Goal: Information Seeking & Learning: Learn about a topic

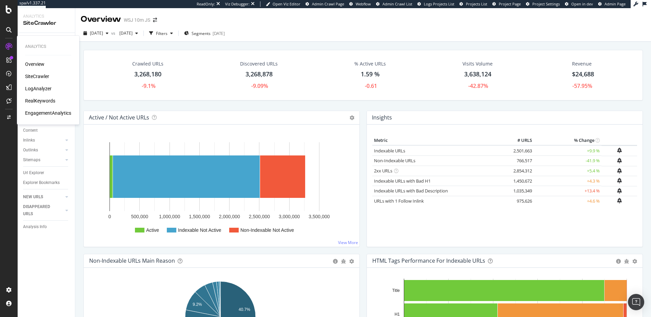
click at [39, 89] on div "LogAnalyzer" at bounding box center [38, 88] width 26 height 7
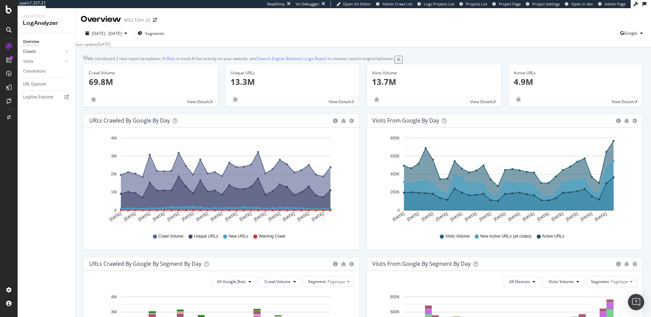
click at [41, 52] on link "Crawls" at bounding box center [43, 51] width 40 height 7
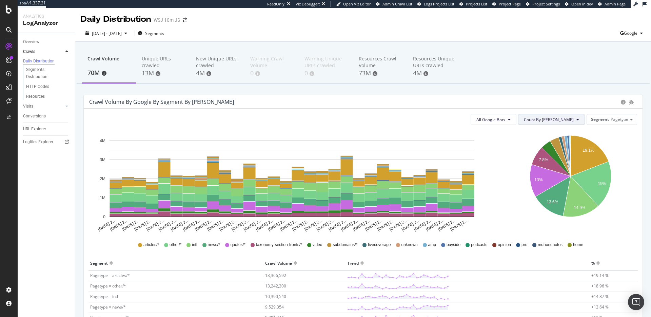
click at [543, 118] on button "Count By Day" at bounding box center [551, 119] width 67 height 11
click at [551, 143] on span "Cumulated" at bounding box center [569, 145] width 51 height 6
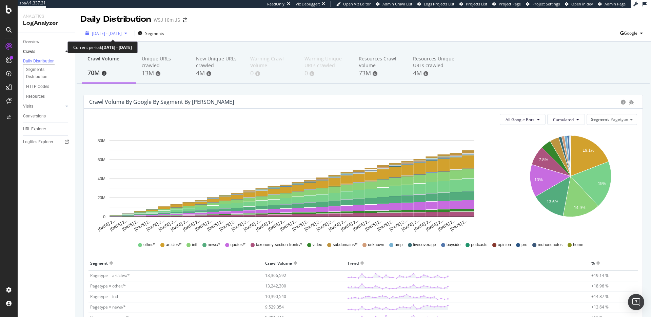
click at [122, 33] on span "2025 Aug. 11th - Sep. 9th" at bounding box center [107, 34] width 30 height 6
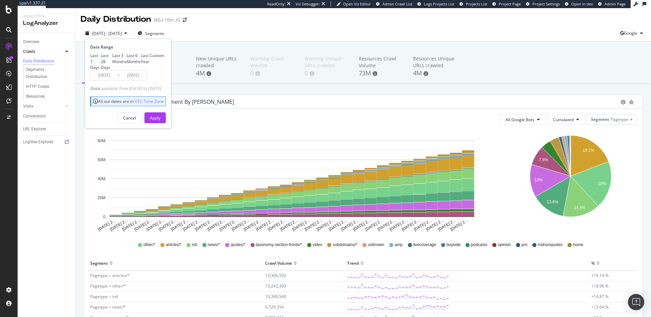
click at [112, 64] on div "Last 3 Months" at bounding box center [119, 59] width 14 height 12
type input "2025/06/10"
click at [160, 121] on div "Apply" at bounding box center [155, 118] width 11 height 6
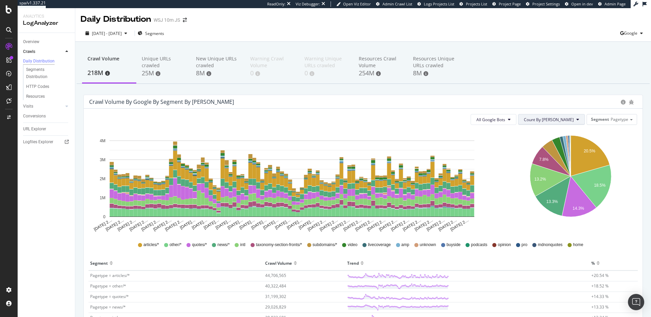
click at [562, 118] on span "Count By Day" at bounding box center [549, 120] width 50 height 6
click at [560, 146] on span "Cumulated" at bounding box center [569, 145] width 51 height 6
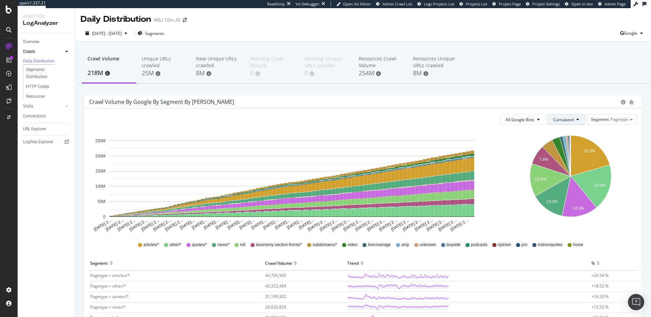
click at [558, 120] on span "Cumulated" at bounding box center [563, 120] width 21 height 6
click at [561, 133] on span "Count By Day" at bounding box center [573, 133] width 50 height 6
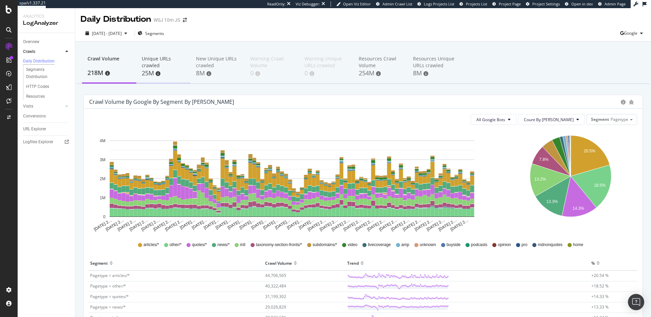
click at [157, 61] on div "Unique URLs crawled" at bounding box center [163, 62] width 43 height 14
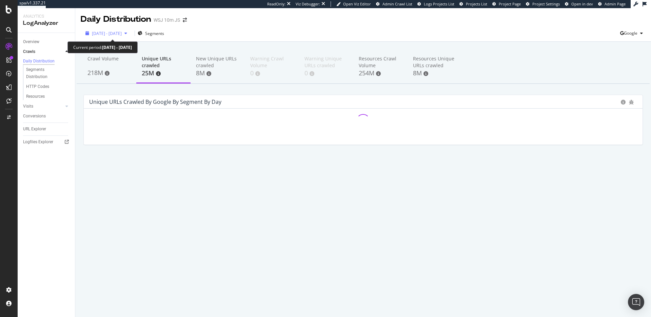
click at [122, 33] on span "2025 Jun. 10th - Sep. 9th" at bounding box center [107, 34] width 30 height 6
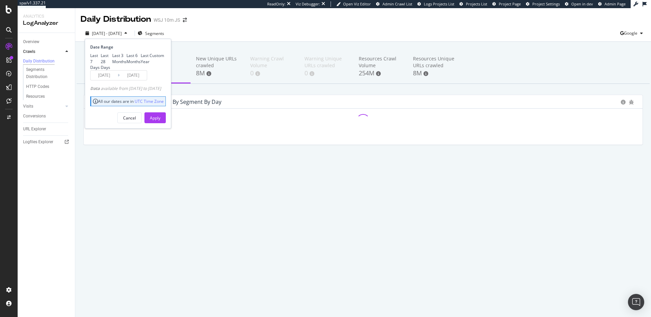
click at [103, 80] on input "2025/06/10" at bounding box center [104, 75] width 27 height 9
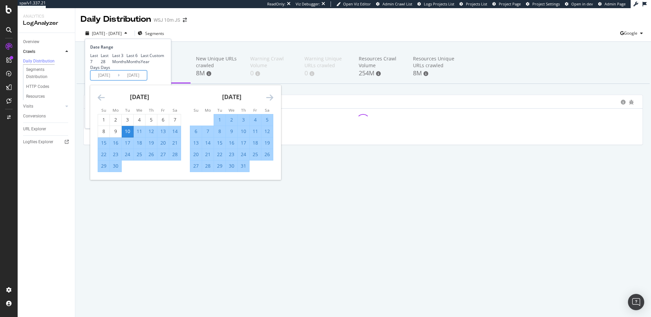
click at [127, 64] on div "Last 6 Months" at bounding box center [134, 59] width 14 height 12
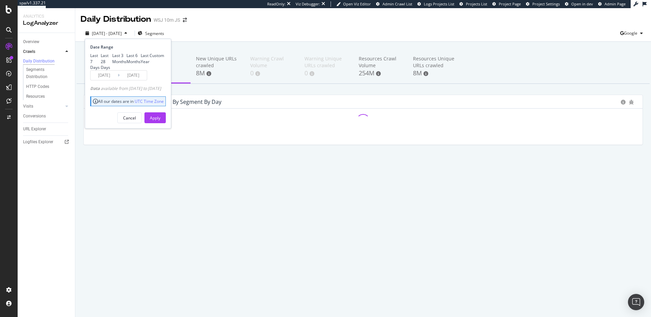
click at [150, 58] on div "Custom" at bounding box center [157, 56] width 15 height 6
click at [100, 80] on input "2025/08/13" at bounding box center [104, 75] width 27 height 9
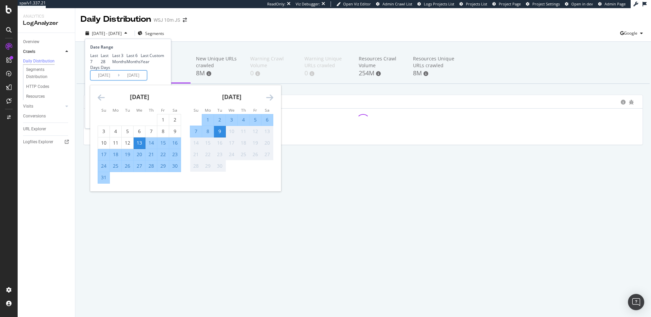
click at [100, 101] on icon "Move backward to switch to the previous month." at bounding box center [101, 97] width 7 height 8
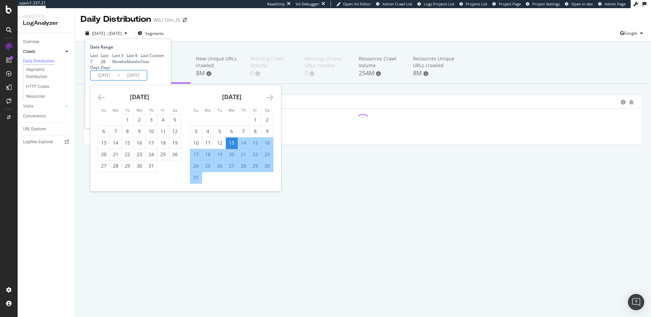
click at [101, 101] on icon "Move backward to switch to the previous month." at bounding box center [101, 97] width 7 height 8
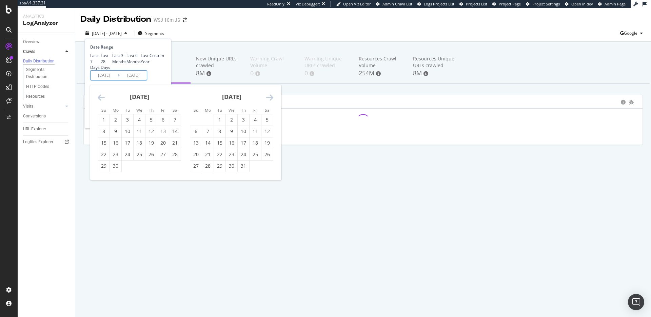
click at [101, 101] on icon "Move backward to switch to the previous month." at bounding box center [101, 97] width 7 height 8
click at [126, 123] on div "1" at bounding box center [128, 119] width 12 height 7
type input "2025/04/01"
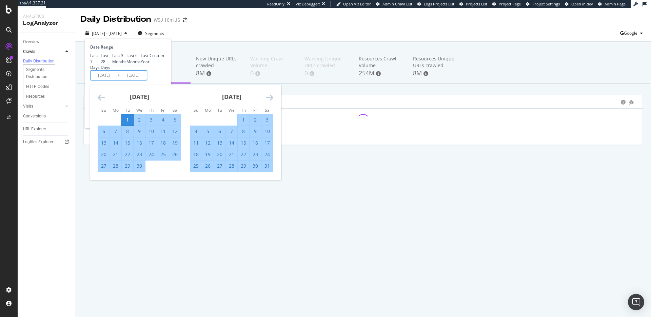
click at [269, 101] on icon "Move forward to switch to the next month." at bounding box center [269, 97] width 7 height 8
click at [196, 181] on div "31" at bounding box center [196, 177] width 12 height 7
type input "2025/08/31"
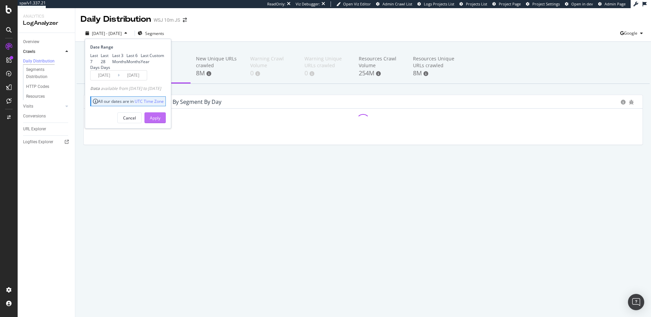
click at [160, 121] on div "Apply" at bounding box center [155, 118] width 11 height 6
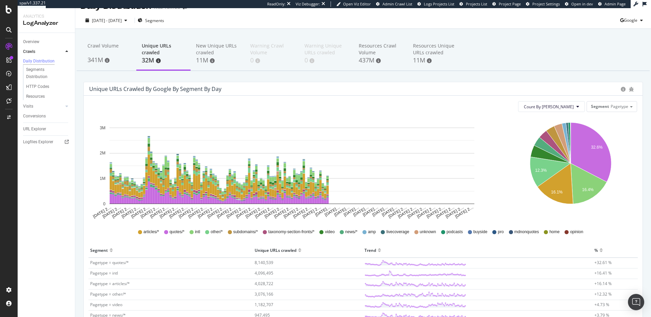
scroll to position [17, 0]
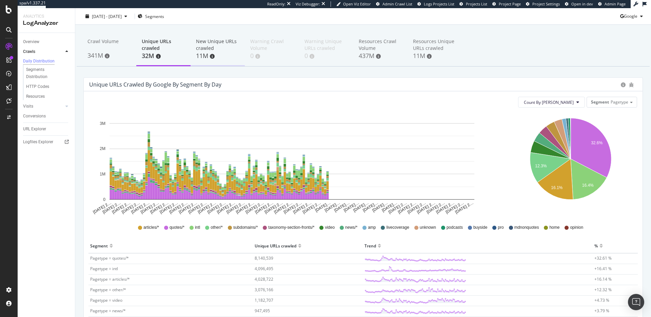
click at [223, 42] on div "New Unique URLs crawled" at bounding box center [217, 45] width 43 height 14
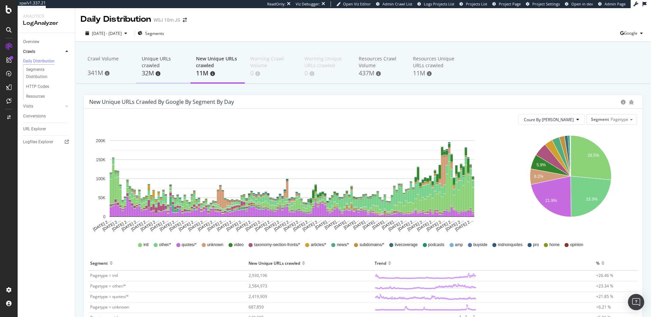
click at [160, 60] on div "Unique URLs crawled" at bounding box center [163, 62] width 43 height 14
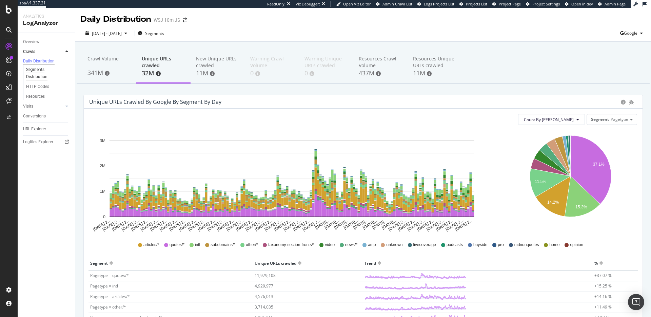
click at [45, 75] on div "Segments Distribution" at bounding box center [45, 73] width 38 height 14
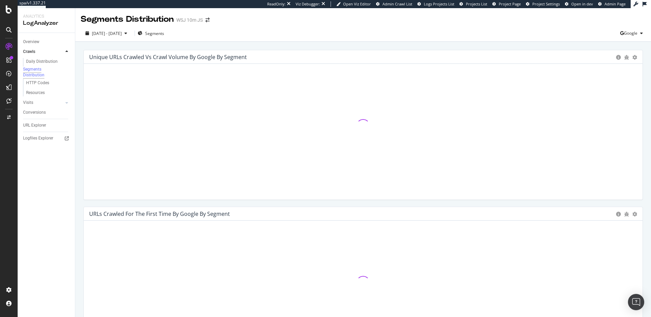
click at [633, 59] on div "Unique URLs Crawled vs Crawl Volume by google by Segment Chart (by Value) Table" at bounding box center [363, 57] width 559 height 14
click at [633, 58] on icon "gear" at bounding box center [635, 57] width 5 height 5
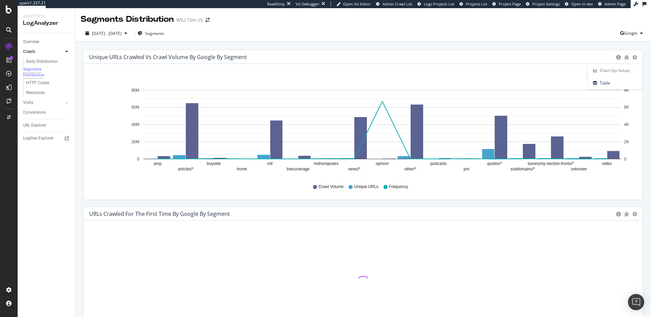
click at [572, 45] on div "Unique URLs Crawled vs Crawl Volume by google by Segment Chart (by Value) Table…" at bounding box center [363, 293] width 576 height 502
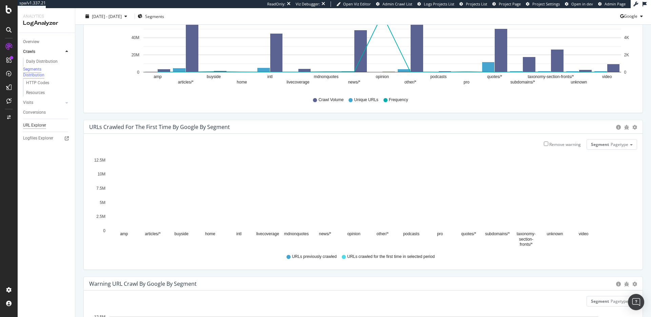
scroll to position [52, 0]
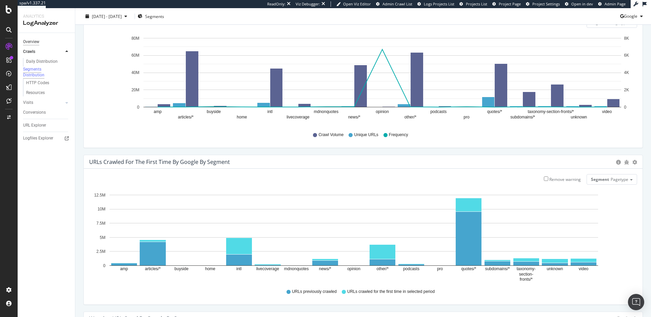
click at [39, 43] on div "Overview" at bounding box center [31, 41] width 16 height 7
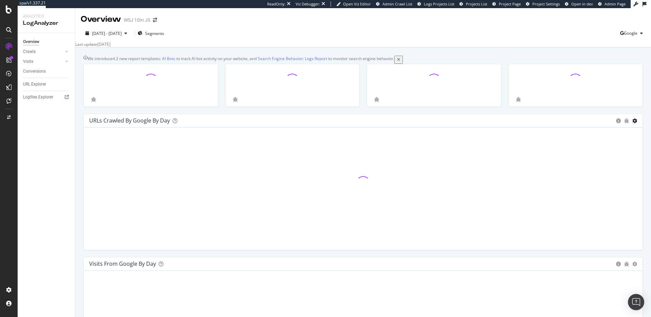
click at [633, 123] on icon "gear" at bounding box center [635, 120] width 5 height 5
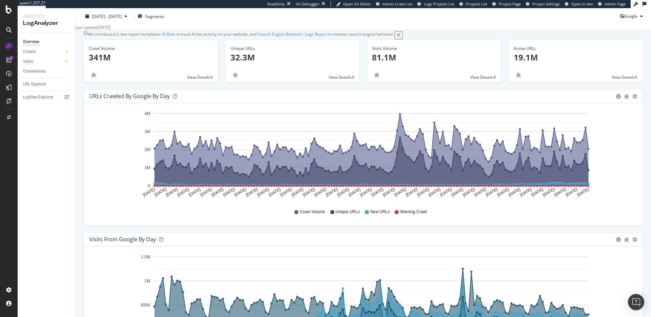
scroll to position [19, 0]
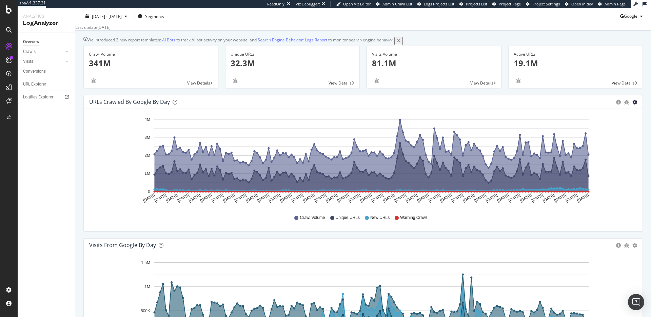
click at [633, 104] on icon "gear" at bounding box center [635, 102] width 5 height 5
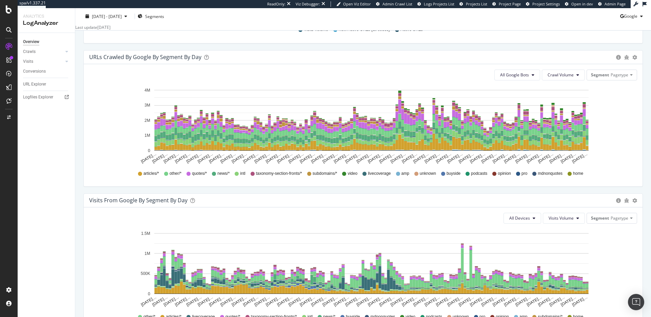
scroll to position [538, 0]
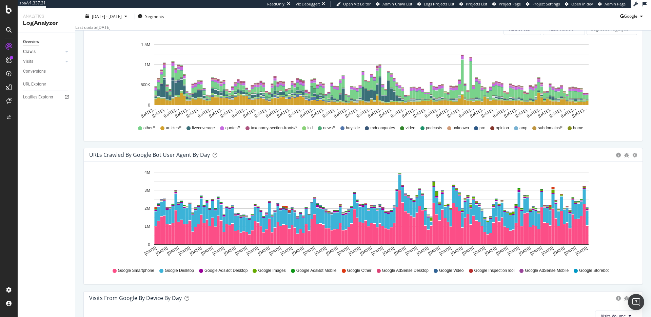
click at [56, 51] on link "Crawls" at bounding box center [43, 51] width 40 height 7
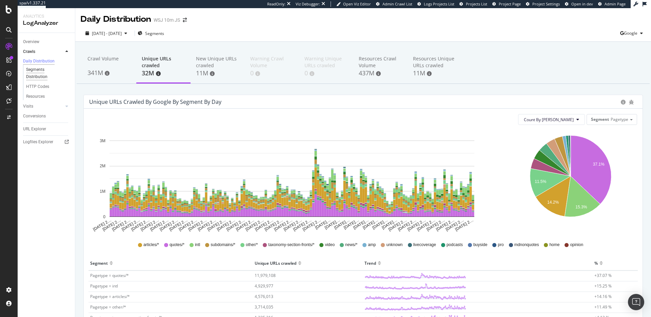
click at [41, 78] on div "Segments Distribution" at bounding box center [45, 73] width 38 height 14
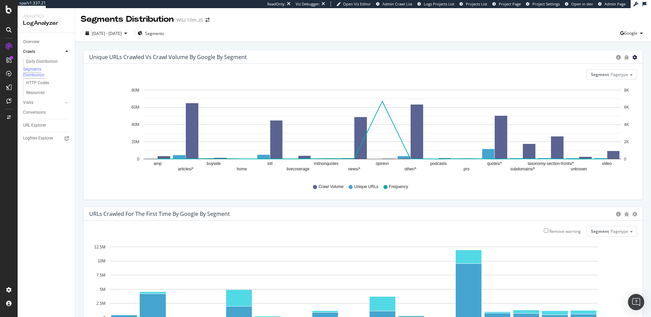
click at [633, 59] on icon "gear" at bounding box center [635, 57] width 5 height 5
click at [633, 58] on icon "gear" at bounding box center [635, 57] width 5 height 5
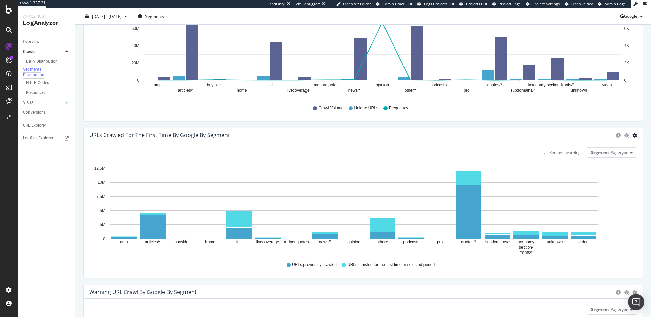
click at [632, 135] on div "URLs Crawled for the First Time by google by Segment Bar (by Value) Bar (by Per…" at bounding box center [363, 135] width 559 height 14
click at [633, 135] on icon "gear" at bounding box center [635, 135] width 5 height 5
click at [584, 132] on div "URLs Crawled for the First Time by google by Segment" at bounding box center [351, 135] width 524 height 7
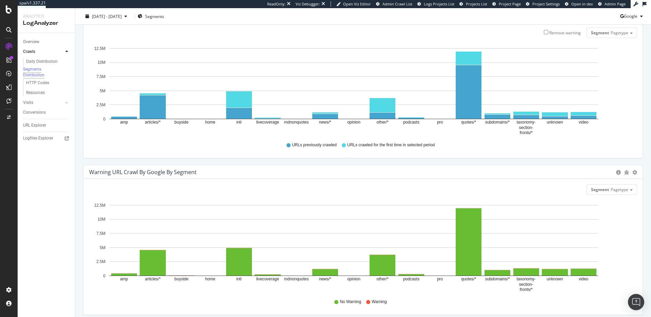
scroll to position [227, 0]
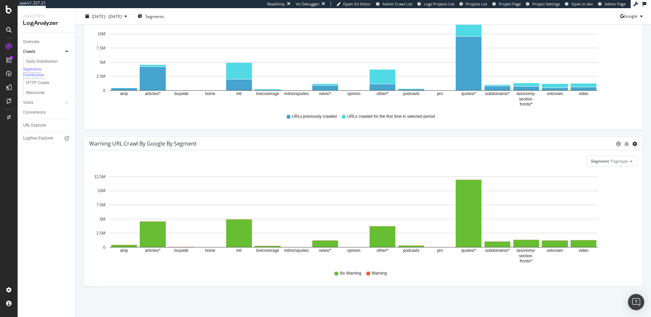
click at [633, 144] on icon "gear" at bounding box center [635, 143] width 5 height 5
drag, startPoint x: 631, startPoint y: 144, endPoint x: 572, endPoint y: 149, distance: 58.9
click at [633, 144] on icon "gear" at bounding box center [635, 143] width 5 height 5
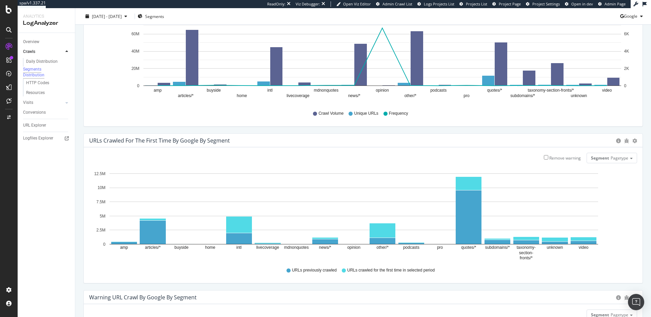
scroll to position [0, 0]
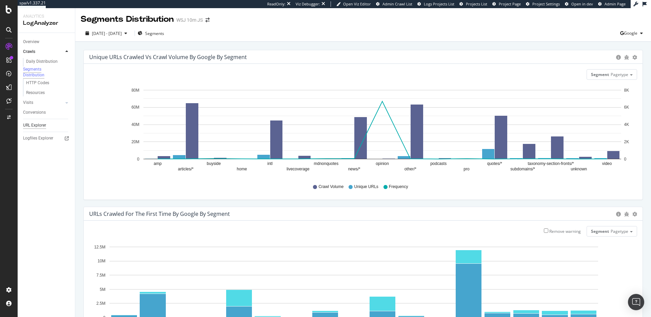
click at [41, 129] on div "URL Explorer" at bounding box center [34, 125] width 23 height 7
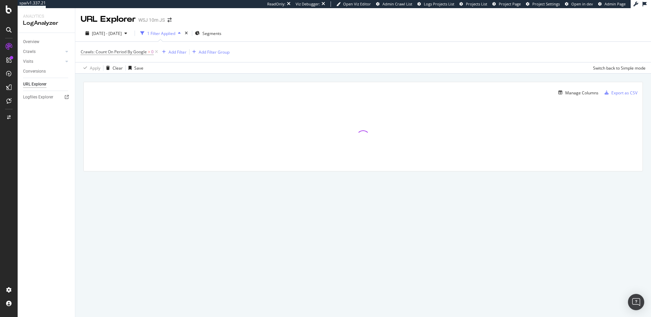
click at [641, 10] on div "URL Explorer WSJ 10m JS" at bounding box center [363, 16] width 576 height 17
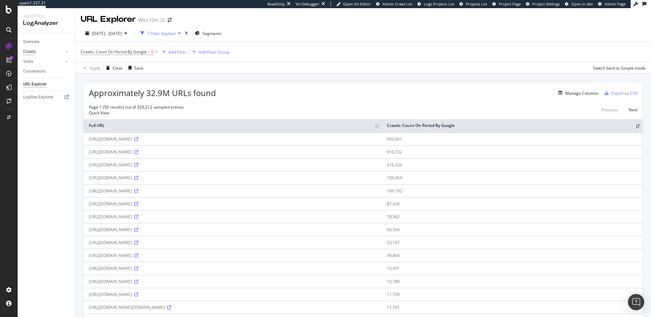
click at [34, 50] on div "Crawls" at bounding box center [29, 51] width 13 height 7
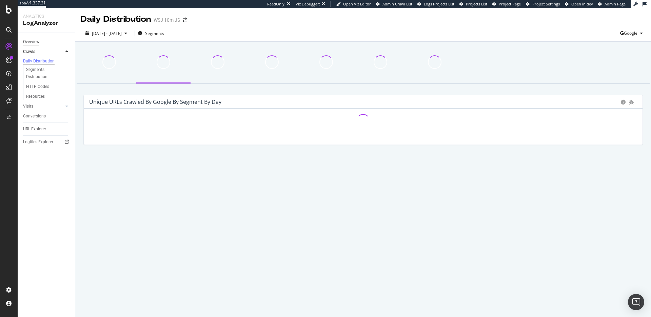
click at [36, 42] on div "Overview" at bounding box center [31, 41] width 16 height 7
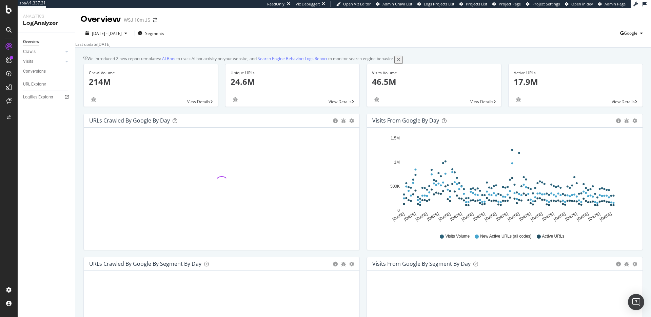
click at [202, 104] on span "View Details" at bounding box center [198, 102] width 23 height 6
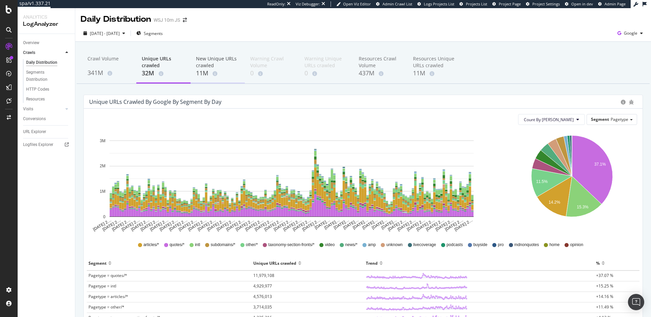
click at [207, 67] on div "New Unique URLs crawled" at bounding box center [217, 62] width 43 height 14
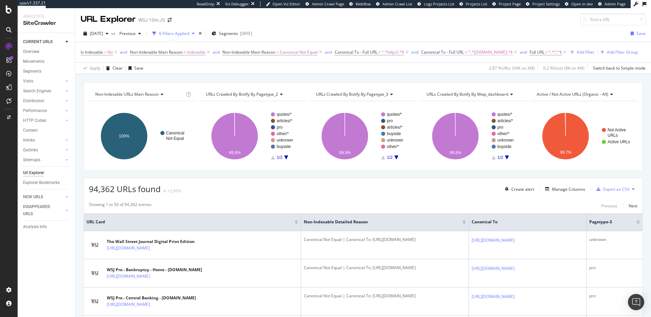
click at [481, 54] on span "^.*[DOMAIN_NAME].*$" at bounding box center [490, 51] width 44 height 9
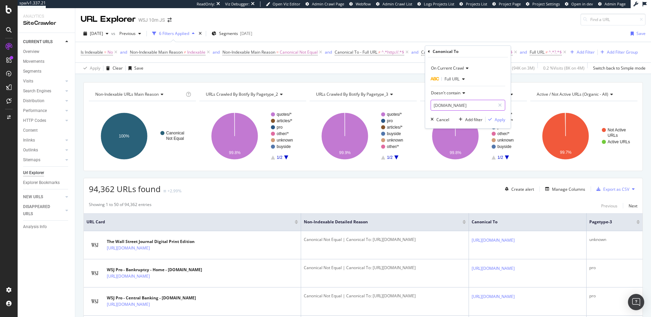
drag, startPoint x: 445, startPoint y: 106, endPoint x: 427, endPoint y: 105, distance: 18.0
click at [427, 105] on div "On Current Crawl Full URL Doesn't contain online.wsj.com Cancel Add filter Apply" at bounding box center [467, 92] width 85 height 71
click at [446, 106] on input "online.wsj.com" at bounding box center [463, 105] width 64 height 11
drag, startPoint x: 445, startPoint y: 106, endPoint x: 429, endPoint y: 105, distance: 16.3
click at [429, 105] on div "On Current Crawl Full URL Doesn't contain online.wsj.com Cancel Add filter Apply" at bounding box center [467, 92] width 85 height 71
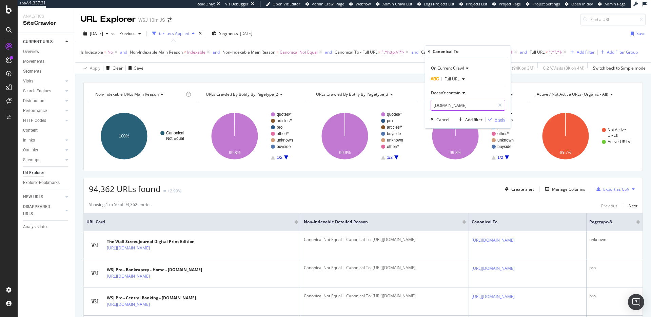
type input "www.wsj.com"
click at [502, 121] on div "Apply" at bounding box center [500, 120] width 11 height 6
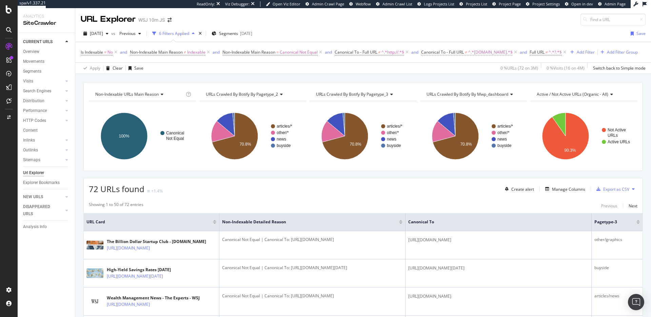
click at [481, 51] on span "^.*www.wsj.com.*$" at bounding box center [490, 51] width 44 height 9
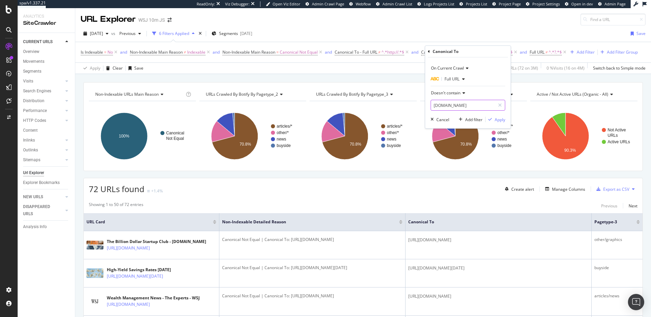
click at [442, 107] on input "www.wsj.com" at bounding box center [463, 105] width 64 height 11
drag, startPoint x: 443, startPoint y: 107, endPoint x: 430, endPoint y: 106, distance: 12.6
click at [430, 106] on div "On Current Crawl Full URL Doesn't contain www.wsj.com Cancel Add filter Apply" at bounding box center [467, 92] width 85 height 71
type input "online.wsj.com"
click at [497, 119] on div "Apply" at bounding box center [500, 120] width 11 height 6
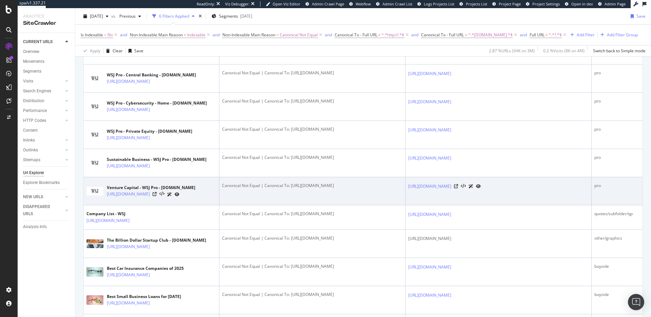
scroll to position [308, 0]
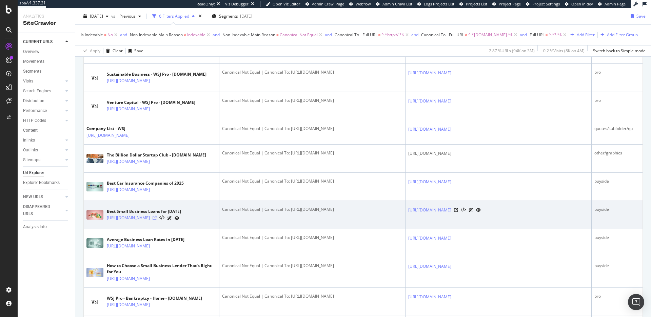
click at [157, 220] on icon at bounding box center [155, 218] width 4 height 4
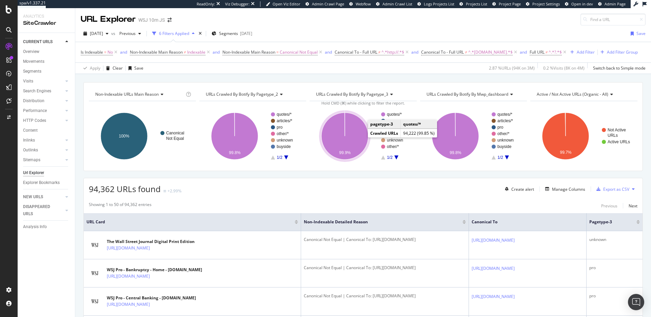
click at [356, 142] on icon "A chart." at bounding box center [345, 136] width 47 height 47
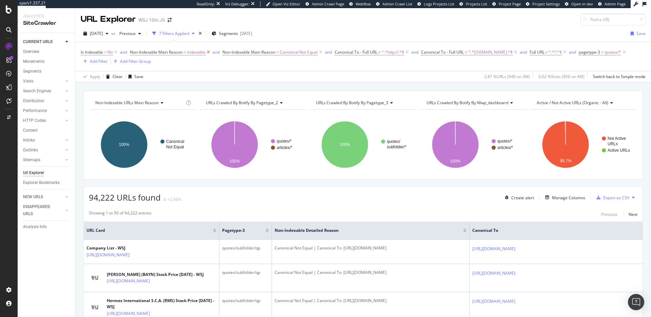
click at [210, 51] on icon at bounding box center [209, 52] width 6 height 7
